Goal: Information Seeking & Learning: Learn about a topic

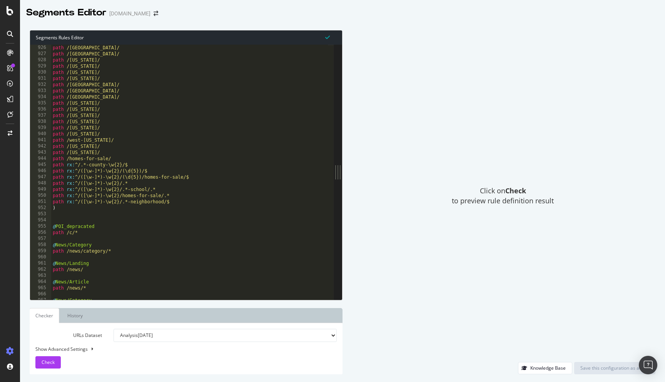
scroll to position [5697, 0]
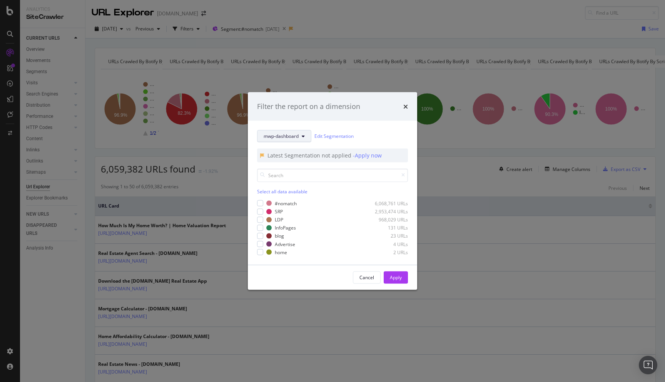
click at [296, 137] on span "mwp-dashboard" at bounding box center [281, 136] width 35 height 7
click at [293, 163] on span "pagetype" at bounding box center [289, 163] width 50 height 7
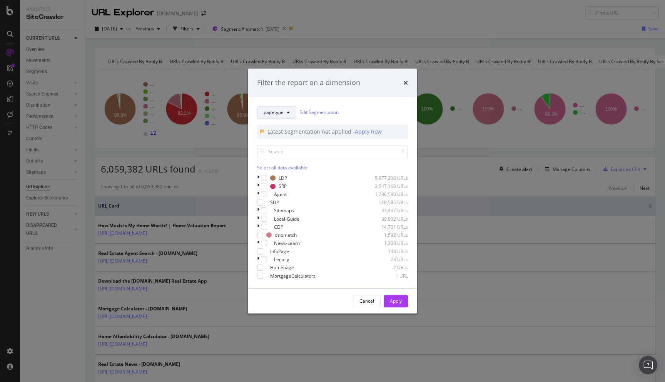
click at [278, 109] on span "pagetype" at bounding box center [274, 112] width 20 height 7
click at [278, 131] on span "pagetype" at bounding box center [289, 132] width 50 height 7
click at [259, 183] on icon "modal" at bounding box center [258, 186] width 2 height 7
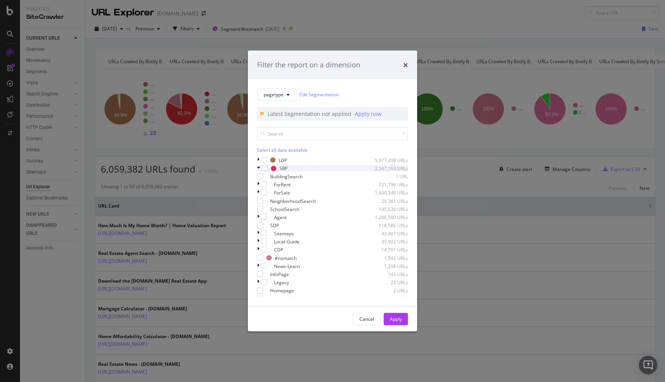
click at [260, 172] on icon "modal" at bounding box center [258, 168] width 3 height 7
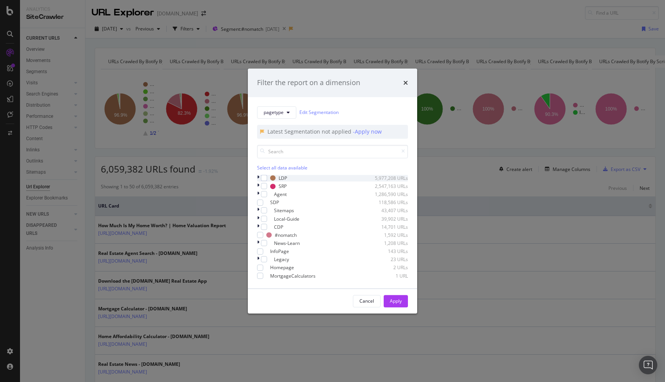
click at [258, 175] on icon "modal" at bounding box center [258, 178] width 2 height 7
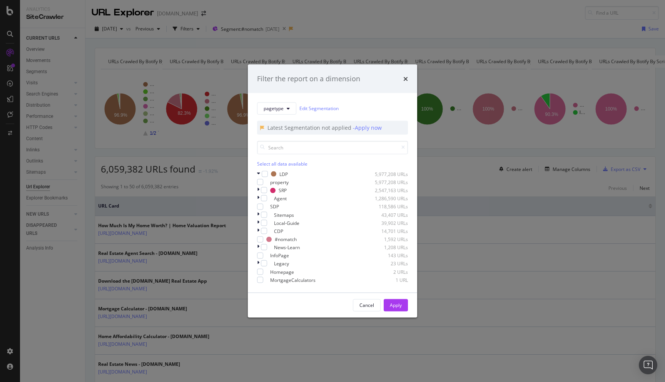
click at [256, 167] on div "pagetype Edit Segmentation Latest Segmentation not applied - Apply now Select a…" at bounding box center [332, 192] width 169 height 199
click at [258, 171] on icon "modal" at bounding box center [258, 174] width 3 height 7
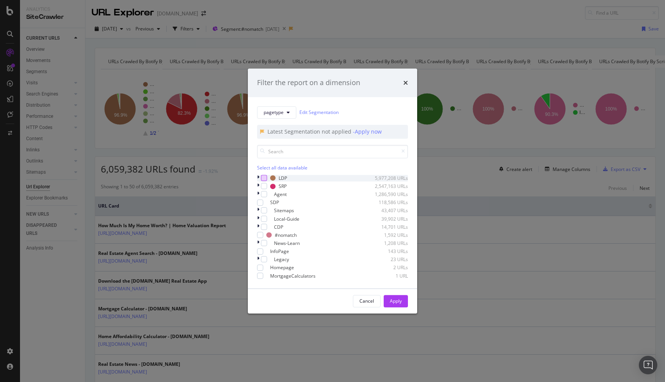
click at [267, 175] on div "modal" at bounding box center [264, 178] width 6 height 6
click at [399, 307] on div "Apply" at bounding box center [396, 301] width 12 height 12
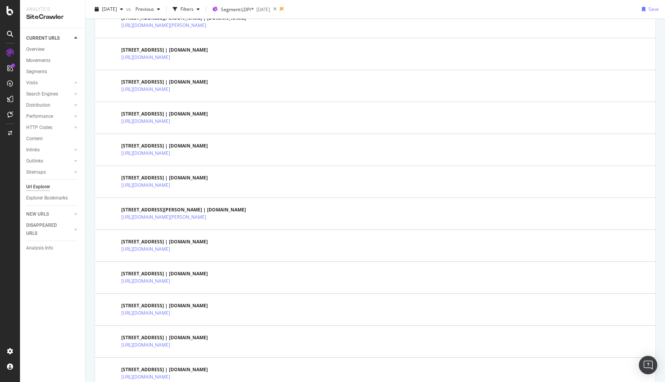
scroll to position [246, 0]
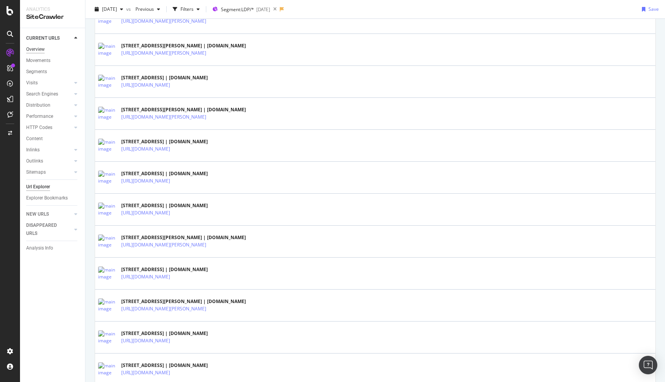
click at [37, 46] on div "Overview" at bounding box center [35, 49] width 18 height 8
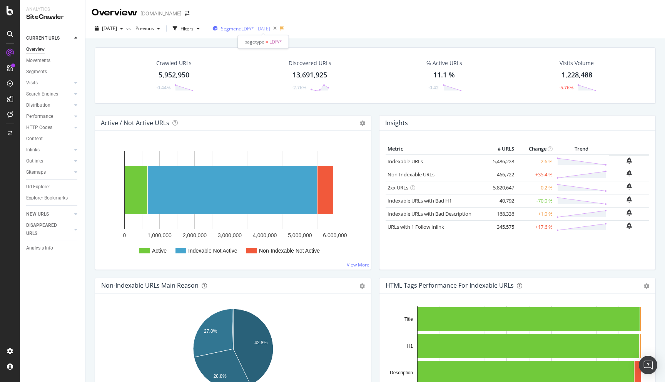
click at [254, 30] on span "Segment: LDP/*" at bounding box center [237, 28] width 33 height 7
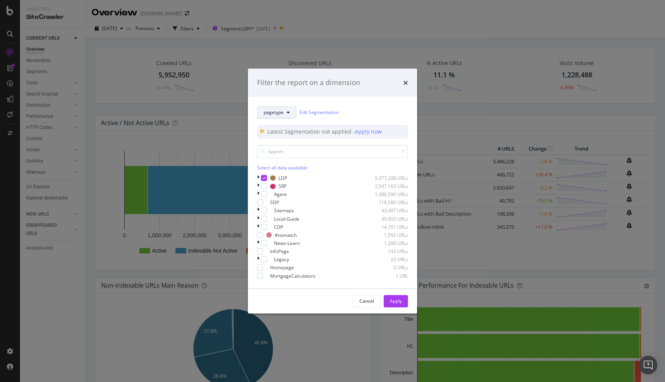
click at [289, 110] on icon "modal" at bounding box center [288, 112] width 3 height 5
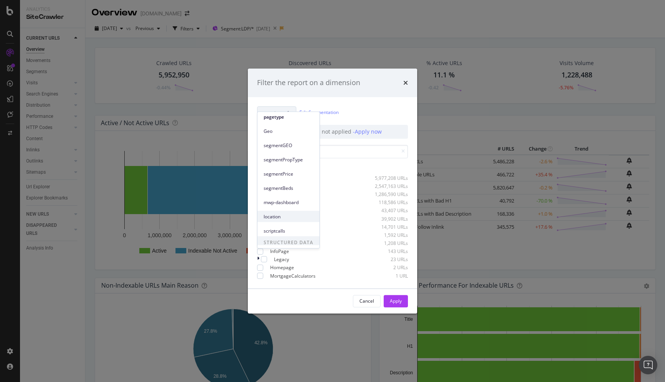
scroll to position [34, 0]
click at [281, 184] on span "mwp-dashboard" at bounding box center [289, 184] width 50 height 7
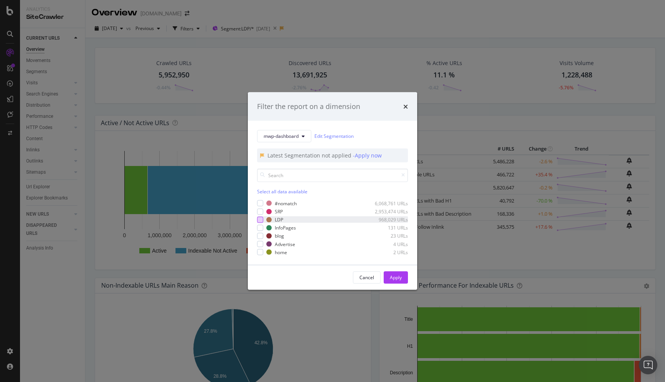
click at [262, 219] on div "modal" at bounding box center [260, 219] width 6 height 6
click at [399, 274] on div "Apply" at bounding box center [396, 277] width 12 height 7
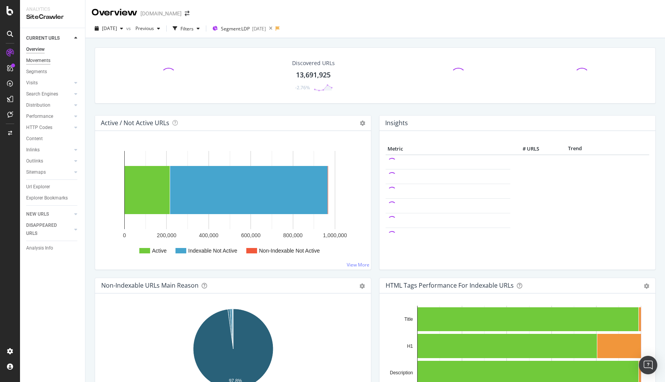
click at [41, 63] on div "Movements" at bounding box center [38, 61] width 24 height 8
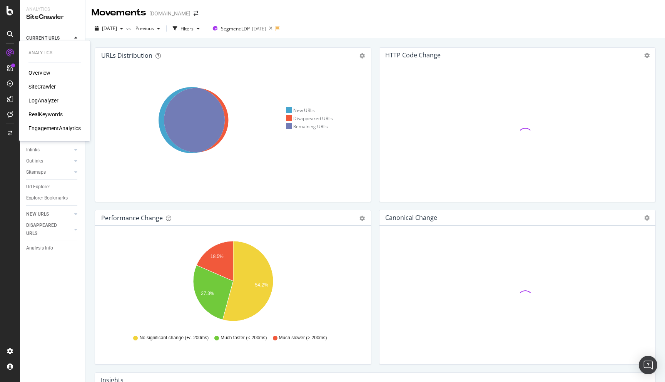
click at [48, 99] on div "LogAnalyzer" at bounding box center [43, 101] width 30 height 8
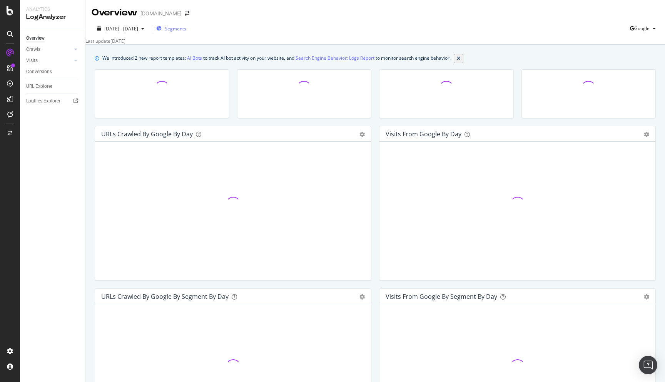
click at [186, 28] on span "Segments" at bounding box center [176, 28] width 22 height 7
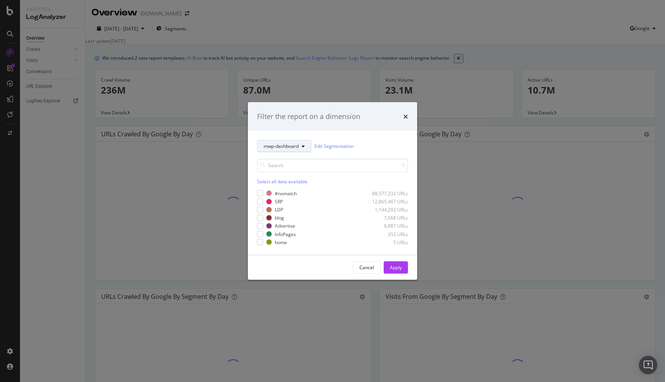
click at [290, 142] on button "mwp-dashboard" at bounding box center [284, 146] width 54 height 12
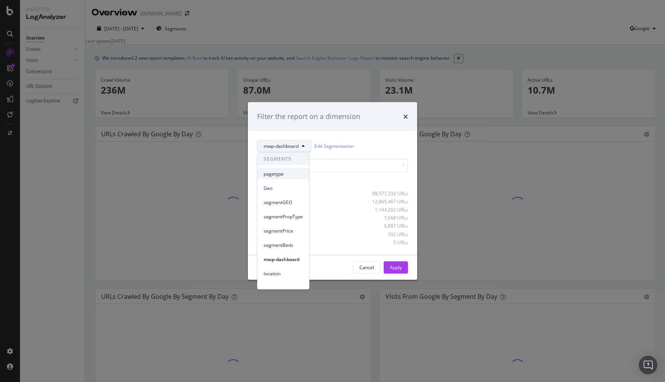
click at [281, 172] on span "pagetype" at bounding box center [283, 173] width 39 height 7
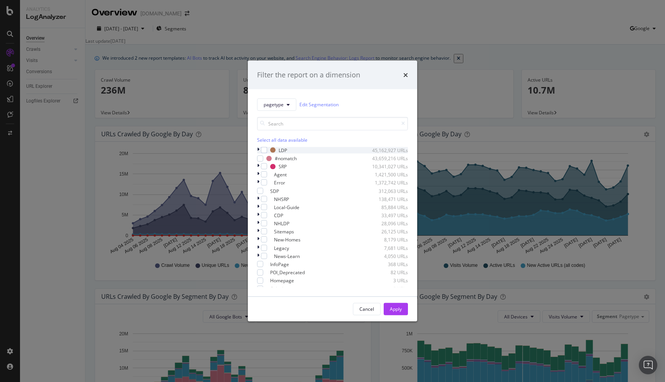
click at [259, 150] on icon "modal" at bounding box center [258, 150] width 2 height 7
click at [259, 150] on icon "modal" at bounding box center [258, 150] width 3 height 7
click at [263, 160] on div "modal" at bounding box center [260, 158] width 6 height 6
click at [399, 307] on div "Apply" at bounding box center [396, 309] width 12 height 7
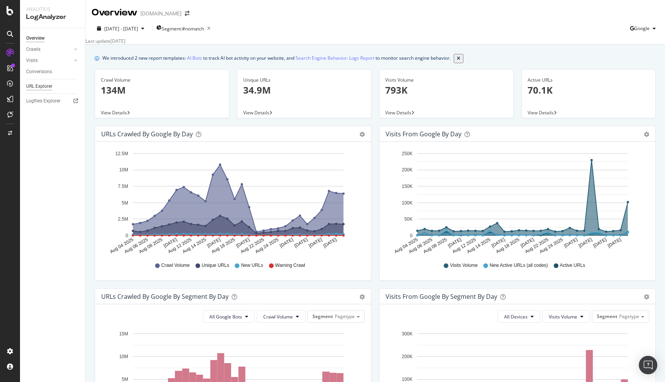
click at [39, 85] on div "URL Explorer" at bounding box center [39, 86] width 26 height 8
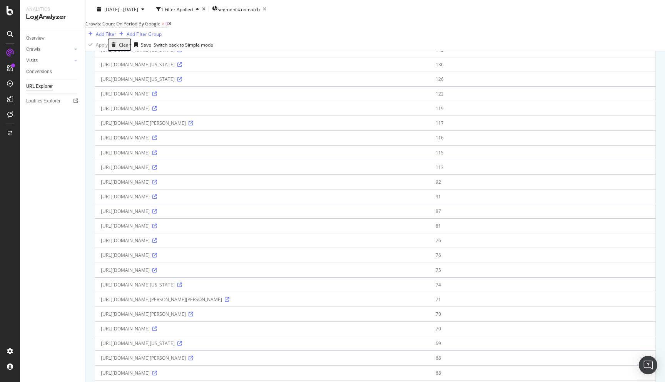
scroll to position [527, 0]
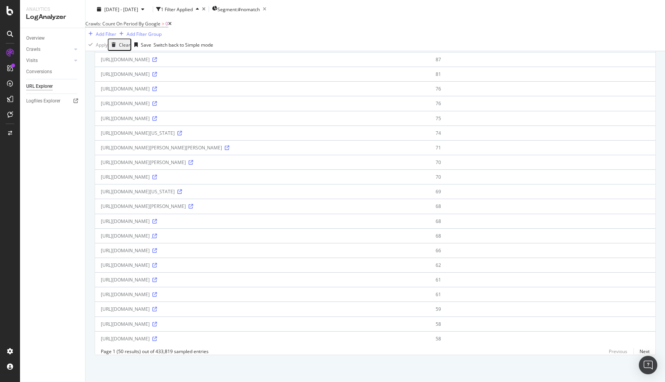
click at [157, 234] on icon at bounding box center [154, 236] width 5 height 5
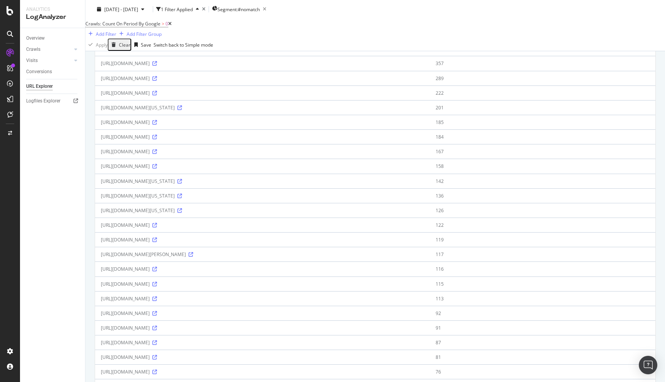
scroll to position [227, 0]
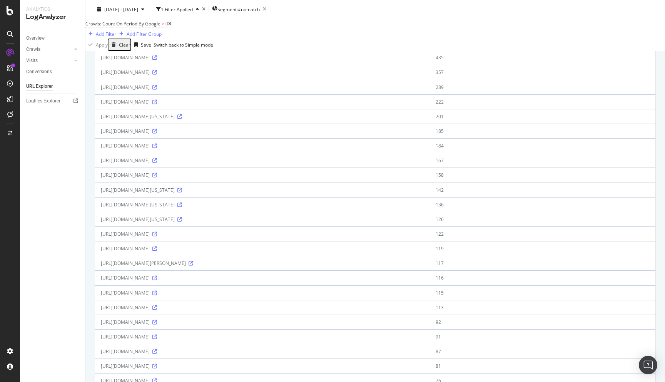
click at [157, 148] on icon at bounding box center [154, 146] width 5 height 5
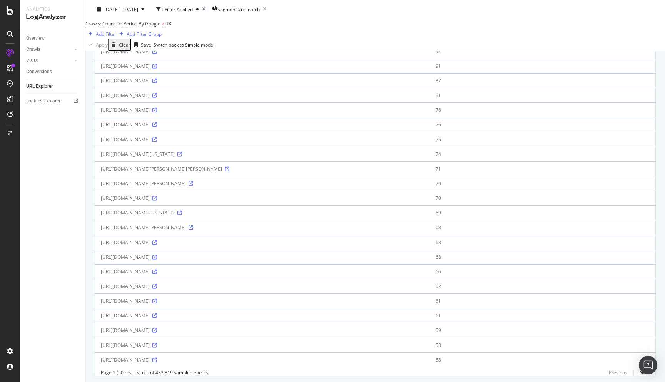
scroll to position [527, 0]
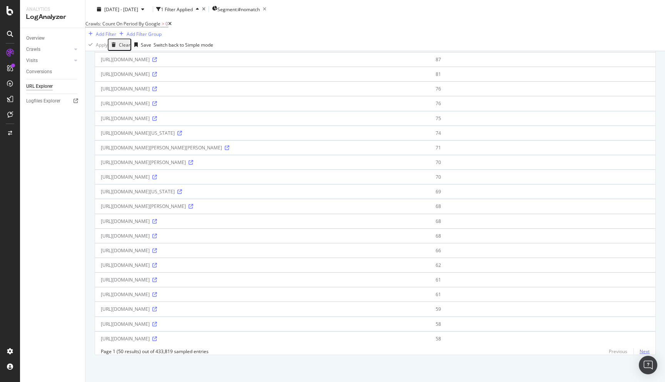
click at [641, 350] on link "Next" at bounding box center [642, 351] width 16 height 11
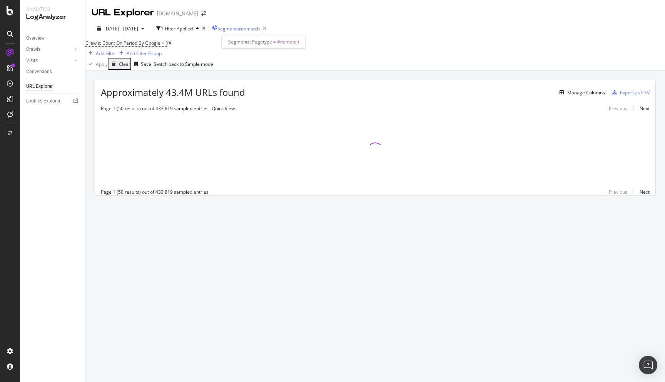
click at [260, 28] on span "Segment: #nomatch" at bounding box center [239, 28] width 42 height 7
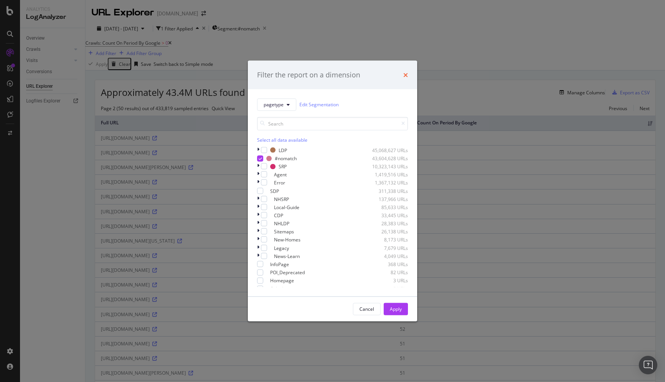
click at [403, 77] on icon "times" at bounding box center [405, 75] width 5 height 6
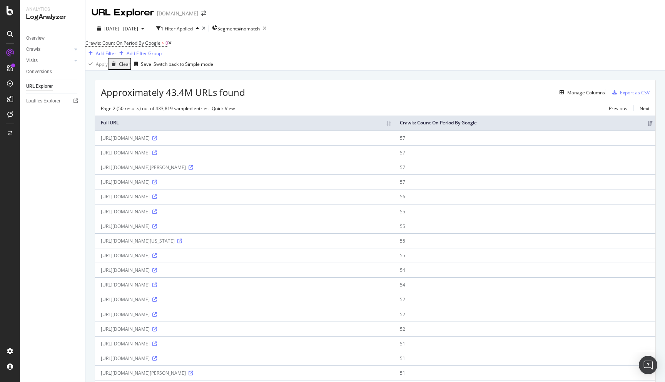
click at [157, 155] on icon at bounding box center [154, 153] width 5 height 5
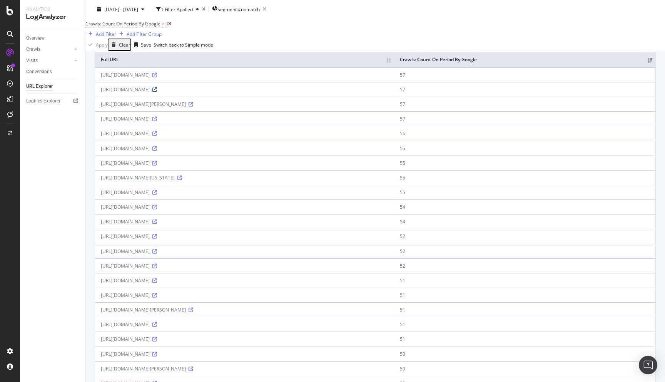
scroll to position [64, 0]
click at [182, 180] on icon at bounding box center [179, 177] width 5 height 5
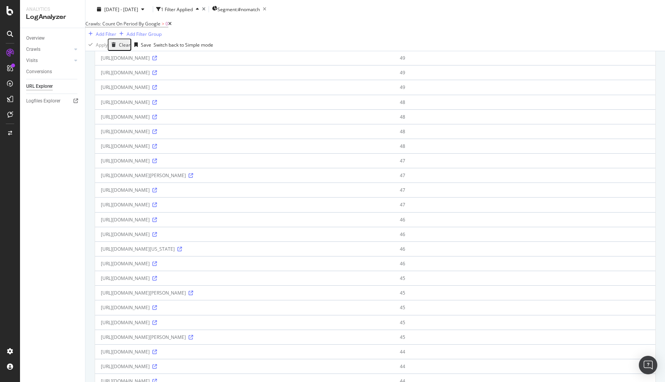
scroll to position [418, 0]
click at [157, 148] on icon at bounding box center [154, 146] width 5 height 5
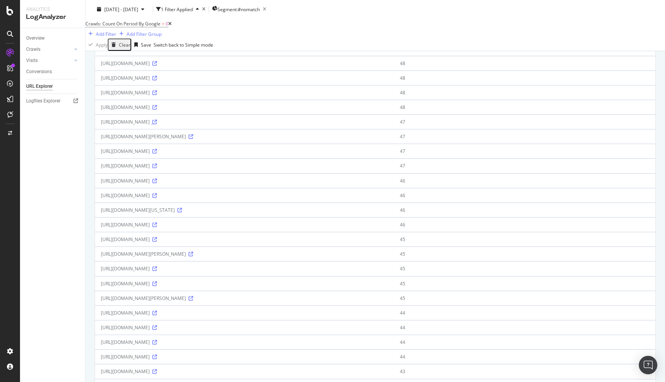
click at [157, 124] on icon at bounding box center [154, 122] width 5 height 5
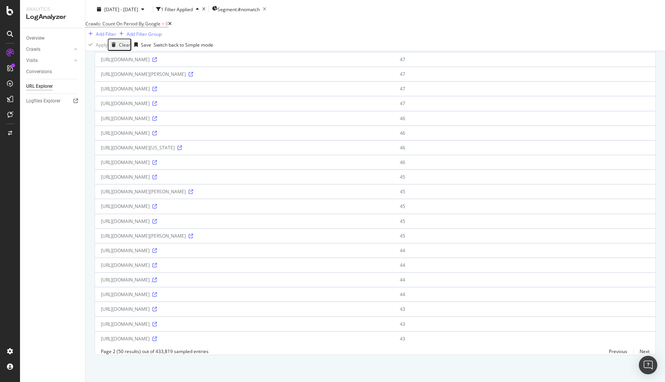
click at [157, 281] on icon at bounding box center [154, 280] width 5 height 5
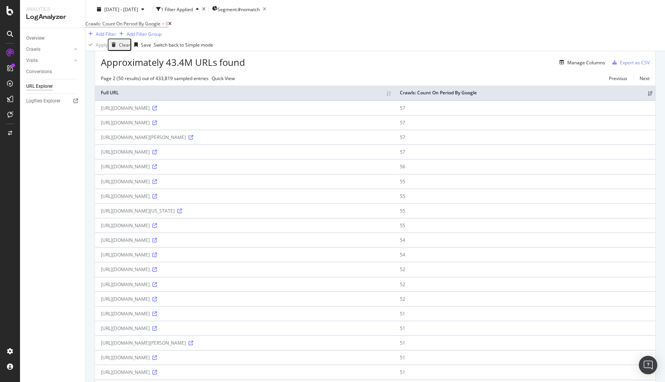
scroll to position [0, 0]
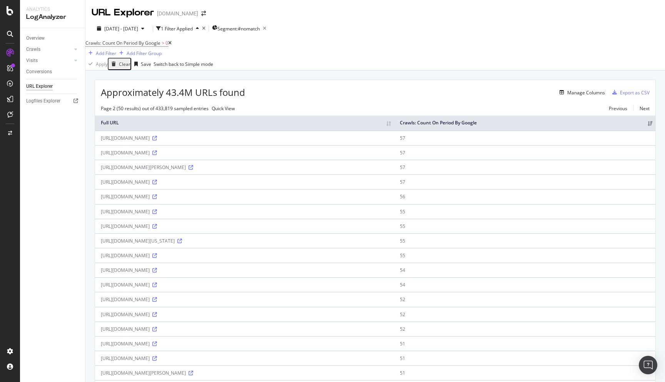
click at [42, 87] on div "URL Explorer" at bounding box center [39, 86] width 27 height 8
